Goal: Task Accomplishment & Management: Use online tool/utility

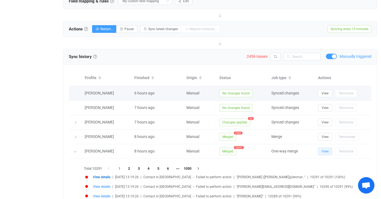
scroll to position [195, 0]
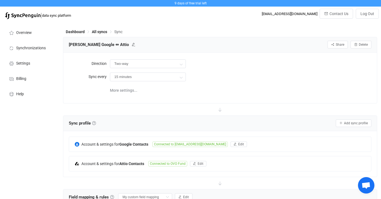
scroll to position [154, 0]
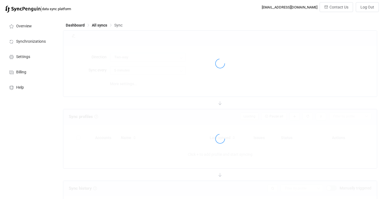
type input "15 minutes"
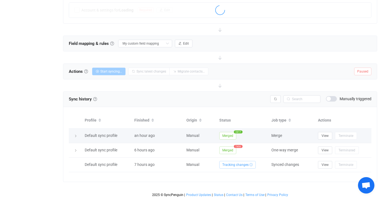
click at [74, 135] on icon at bounding box center [75, 135] width 3 height 3
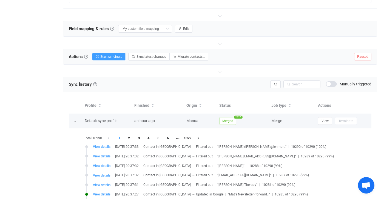
scroll to position [176, 0]
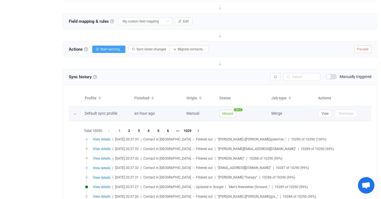
click at [74, 113] on icon at bounding box center [74, 113] width 3 height 3
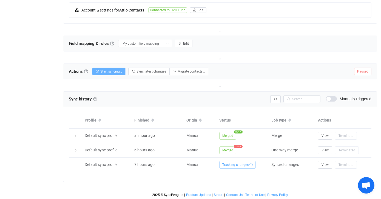
click at [106, 72] on span "Start syncing…" at bounding box center [111, 72] width 22 height 4
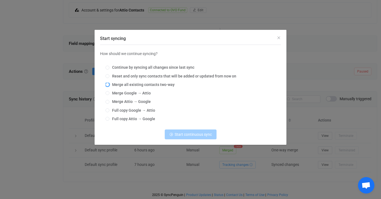
click at [108, 84] on span "Start syncing" at bounding box center [107, 85] width 4 height 4
click at [108, 84] on input "Merge all existing contacts two-way" at bounding box center [107, 85] width 4 height 4
radio input "true"
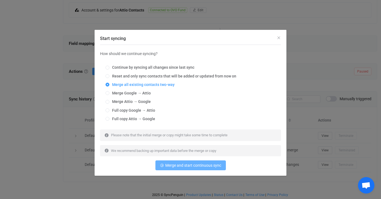
click at [202, 167] on span "Merge and start continuous sync" at bounding box center [193, 165] width 56 height 4
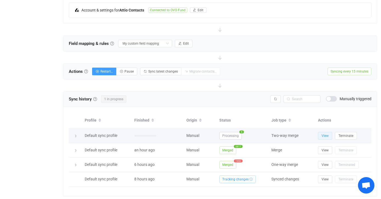
click at [323, 134] on span "View" at bounding box center [324, 136] width 7 height 4
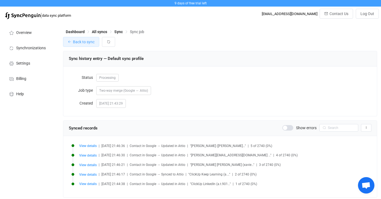
click at [86, 42] on span "Back to sync" at bounding box center [84, 42] width 22 height 4
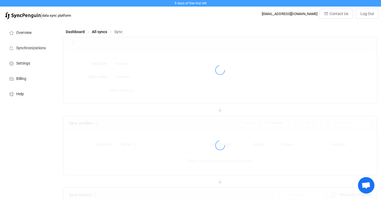
type input "15 minutes"
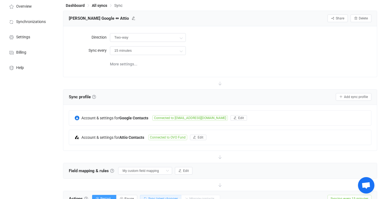
scroll to position [26, 0]
